Goal: Check status: Check status

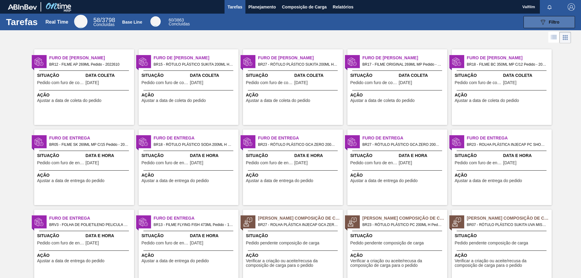
click at [549, 21] on span "Filtro" at bounding box center [554, 22] width 11 height 5
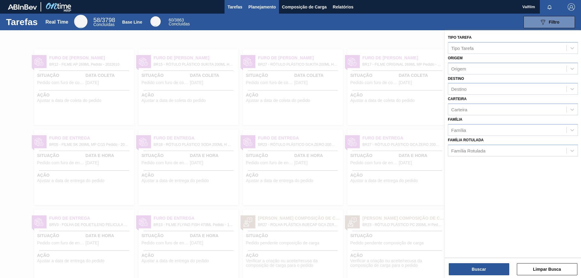
click at [263, 9] on span "Planejamento" at bounding box center [262, 6] width 28 height 7
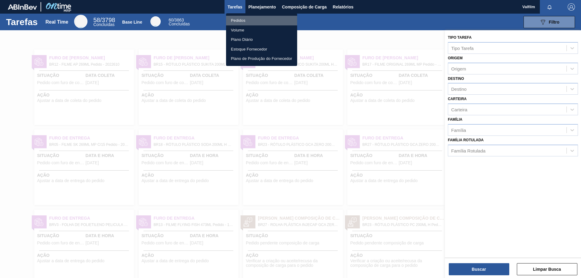
click at [239, 18] on li "Pedidos" at bounding box center [261, 21] width 71 height 10
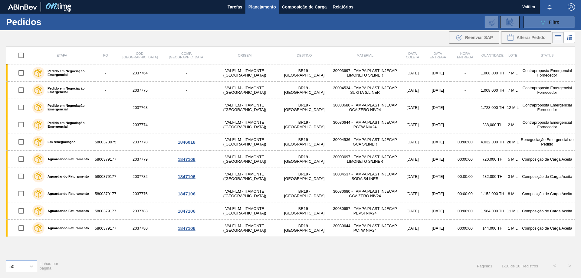
click at [543, 26] on button "089F7B8B-B2A5-4AFE-B5C0-19BA573D28AC Filtro" at bounding box center [548, 22] width 51 height 12
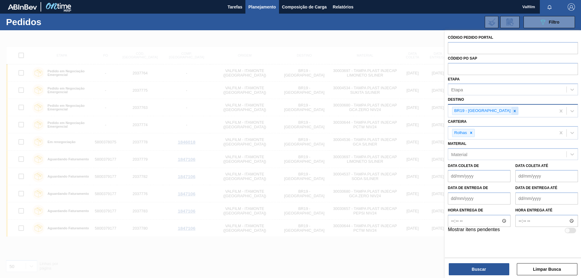
click at [514, 112] on icon at bounding box center [515, 111] width 2 height 2
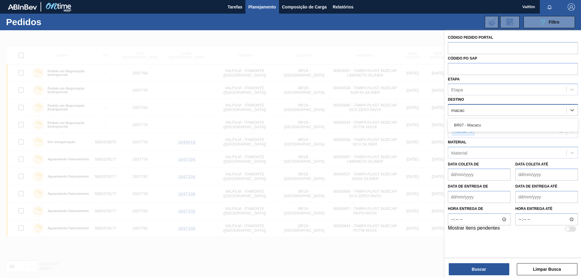
type input "macacu"
click at [489, 122] on div "BR07 - Macacu" at bounding box center [513, 124] width 130 height 11
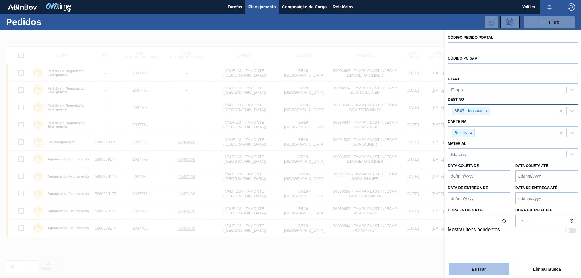
click at [469, 268] on button "Buscar" at bounding box center [479, 269] width 60 height 12
